Goal: Task Accomplishment & Management: Use online tool/utility

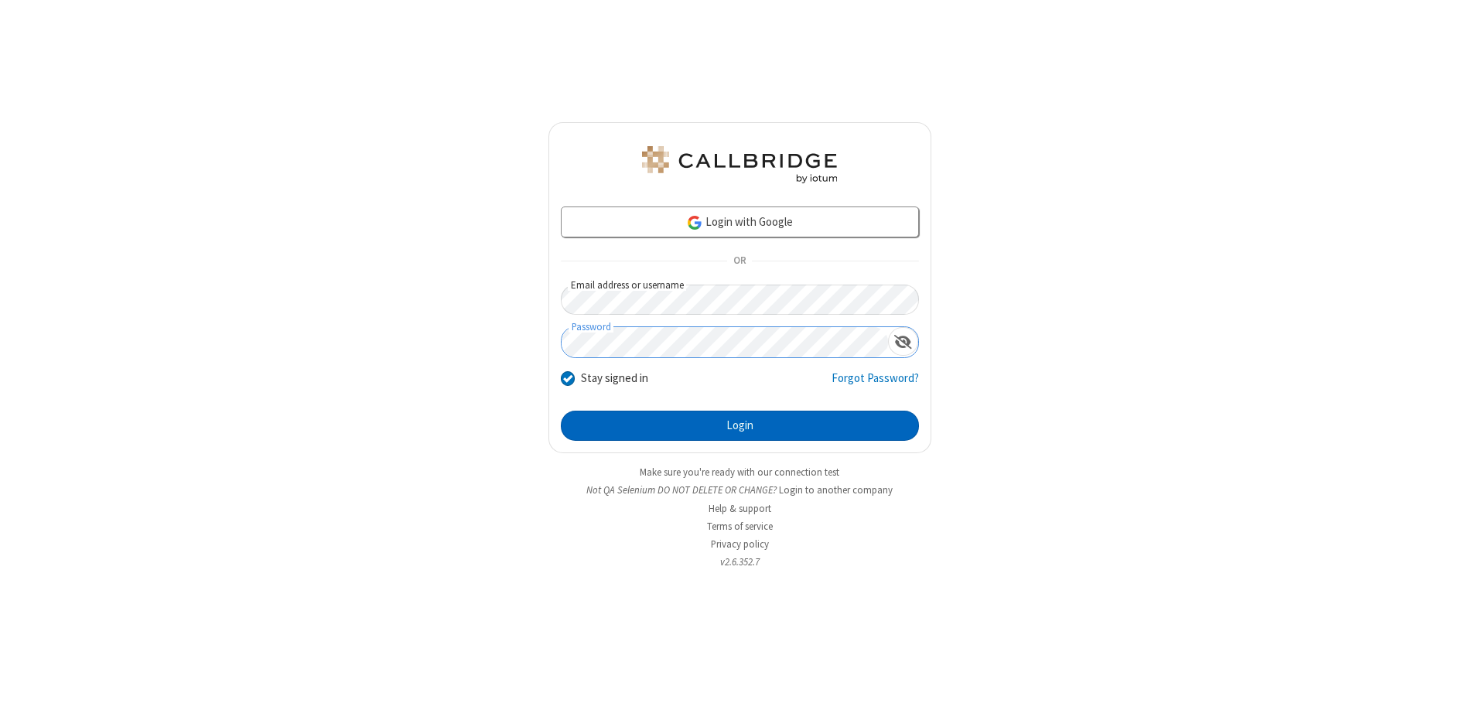
click at [739, 425] on button "Login" at bounding box center [740, 426] width 358 height 31
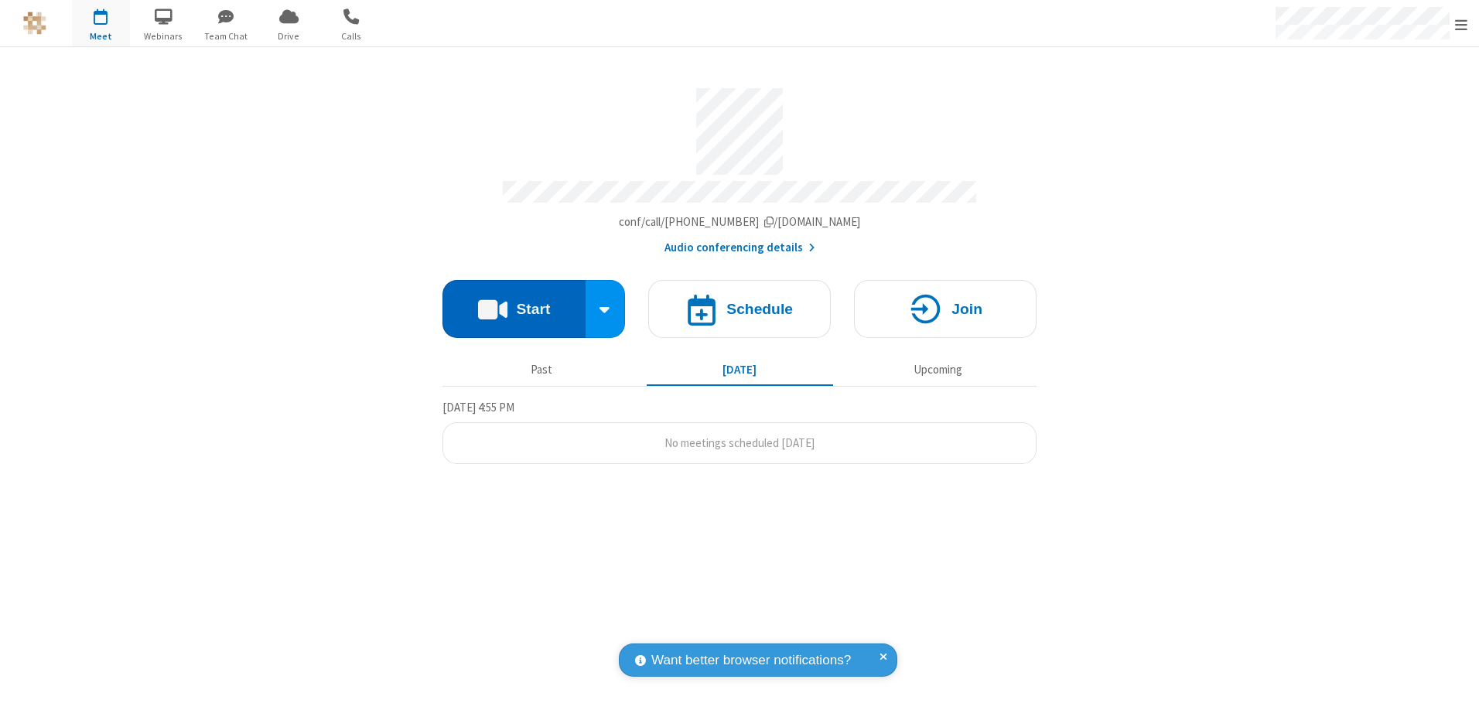
click at [513, 303] on button "Start" at bounding box center [513, 309] width 143 height 58
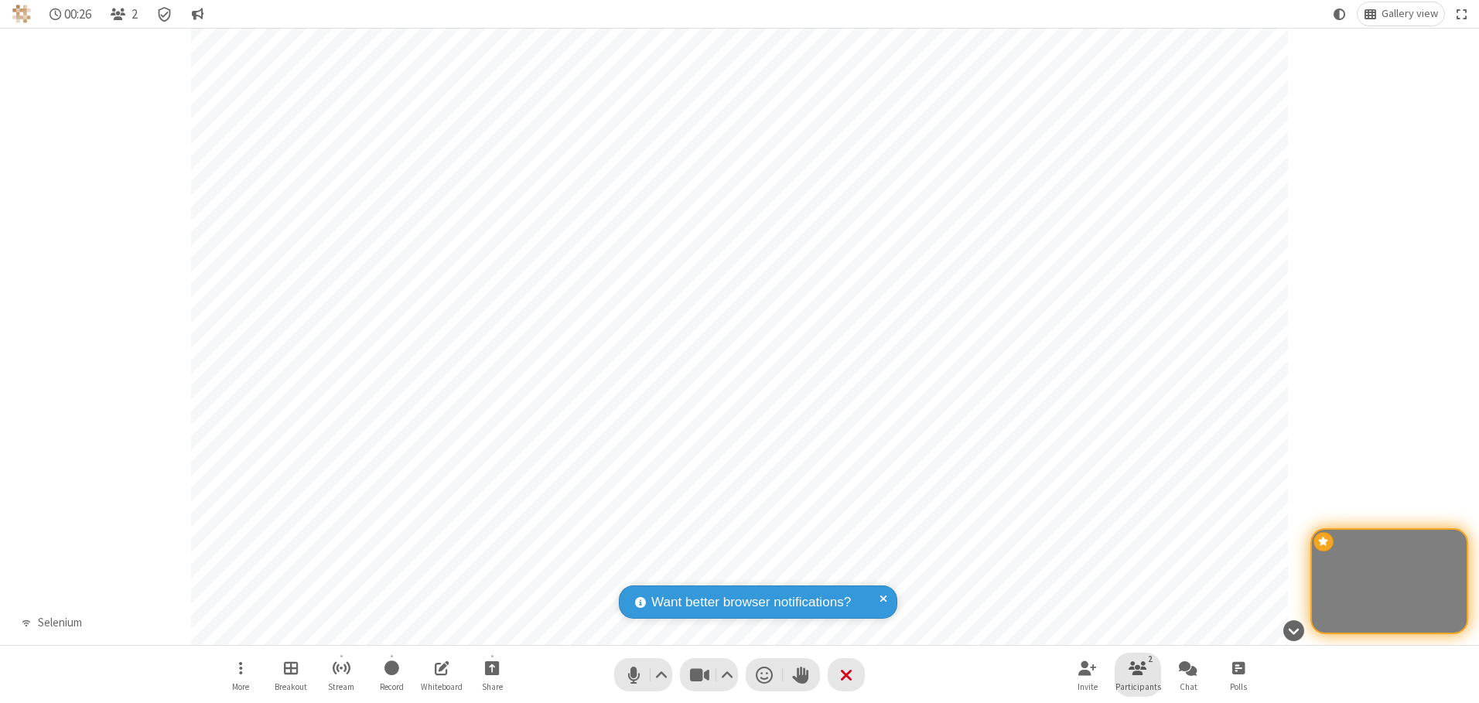
click at [1138, 686] on span "Participants" at bounding box center [1138, 686] width 46 height 9
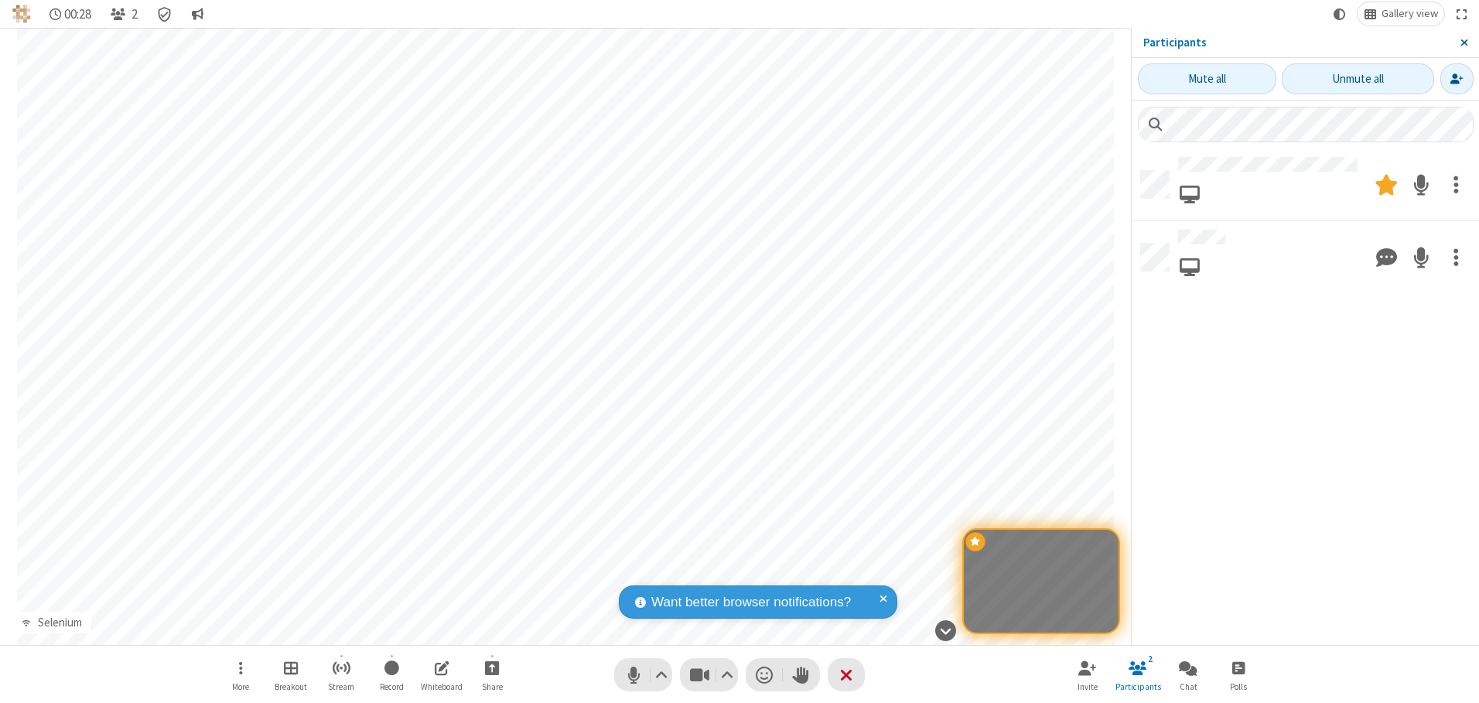
click at [1463, 43] on span "Close sidebar" at bounding box center [1464, 42] width 8 height 12
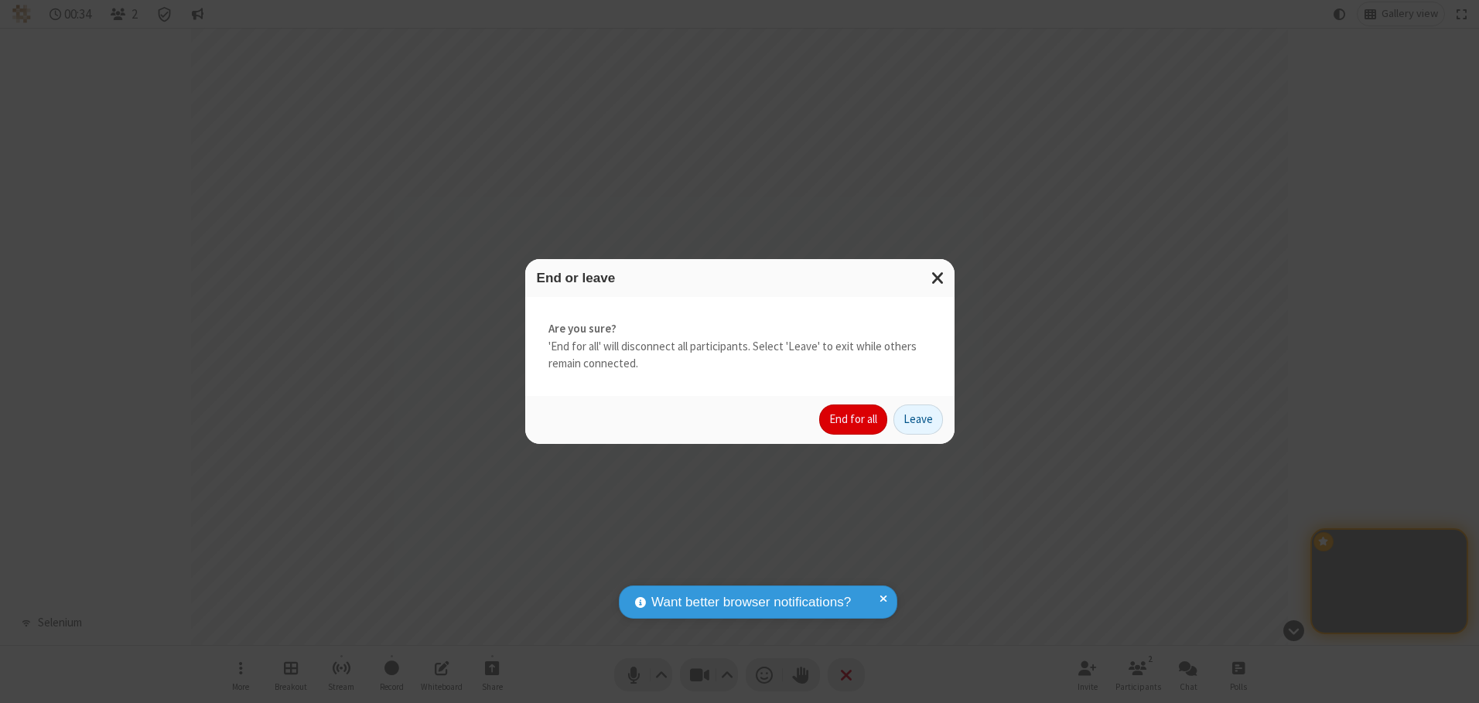
click at [854, 419] on button "End for all" at bounding box center [853, 419] width 68 height 31
